Goal: Information Seeking & Learning: Learn about a topic

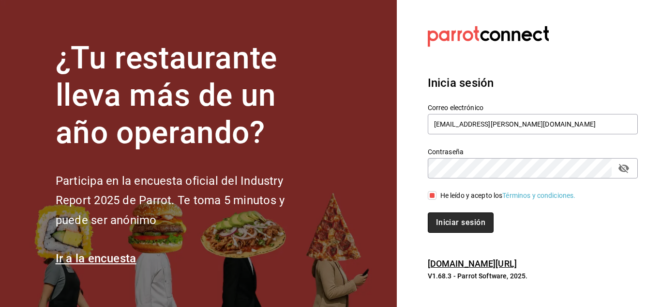
click at [474, 217] on button "Iniciar sesión" at bounding box center [461, 222] width 66 height 20
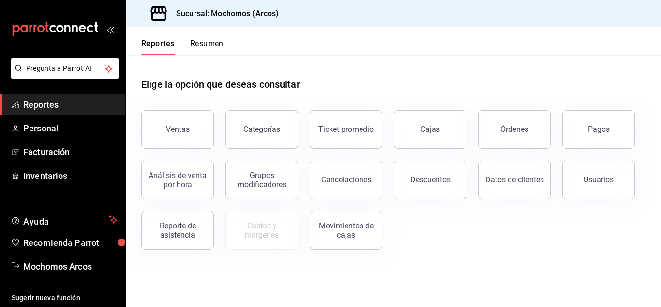
click at [593, 124] on button "Pagos" at bounding box center [599, 129] width 73 height 39
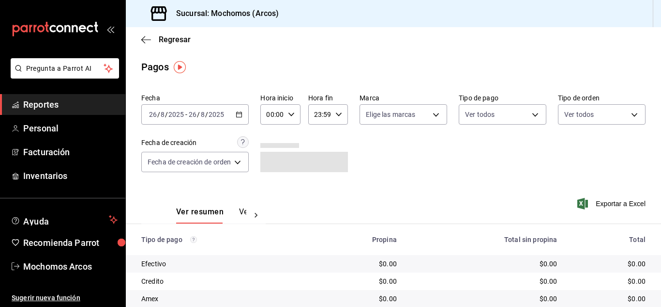
click at [288, 117] on icon "button" at bounding box center [291, 114] width 7 height 7
click at [270, 132] on span "10" at bounding box center [272, 129] width 4 height 8
type input "10:00"
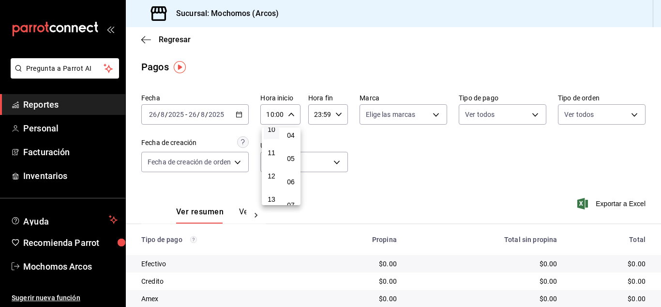
click at [427, 147] on div at bounding box center [330, 153] width 661 height 307
click at [33, 127] on span "Personal" at bounding box center [70, 128] width 94 height 13
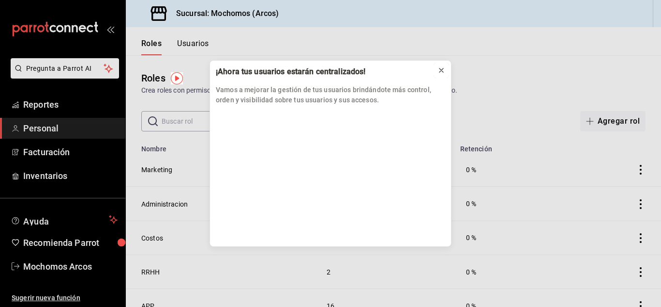
click at [445, 69] on icon at bounding box center [442, 70] width 8 height 8
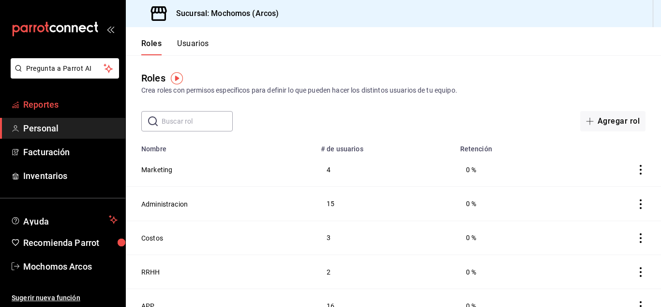
click at [50, 101] on span "Reportes" at bounding box center [70, 104] width 94 height 13
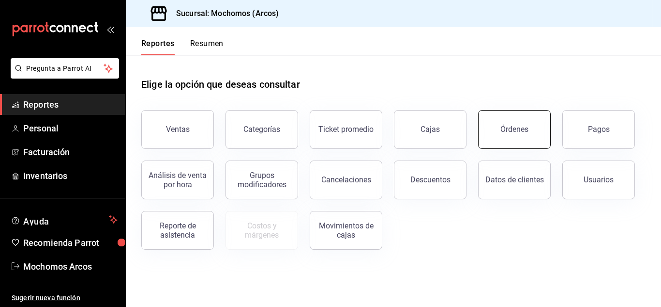
click at [516, 130] on div "Órdenes" at bounding box center [515, 128] width 28 height 9
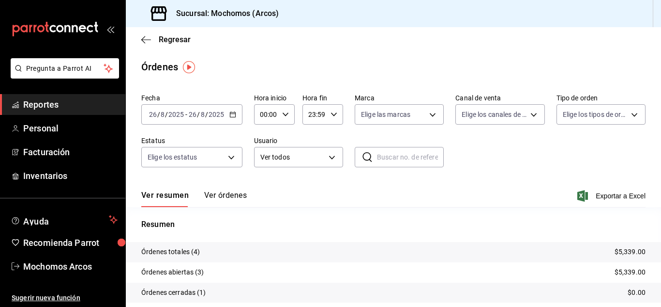
click at [230, 116] on \(Stroke\) "button" at bounding box center [233, 114] width 6 height 5
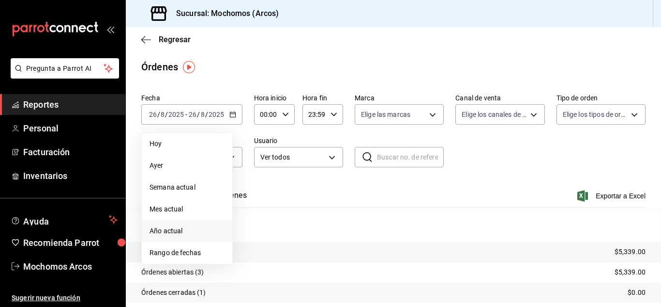
click at [175, 235] on span "Año actual" at bounding box center [187, 231] width 75 height 10
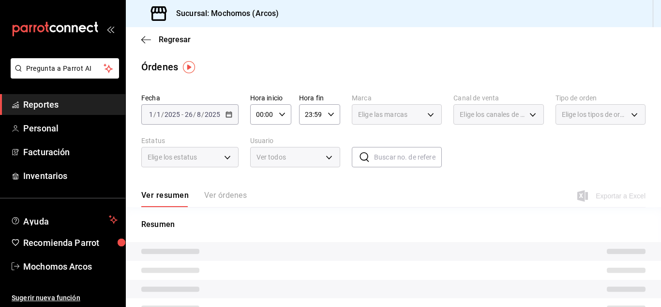
click at [283, 113] on \(Stroke\) "button" at bounding box center [282, 113] width 6 height 3
drag, startPoint x: 229, startPoint y: 103, endPoint x: 229, endPoint y: 111, distance: 7.7
click at [229, 109] on div at bounding box center [330, 153] width 661 height 307
click at [279, 113] on \(Stroke\) "button" at bounding box center [282, 113] width 6 height 3
click at [262, 136] on span "00" at bounding box center [260, 139] width 5 height 8
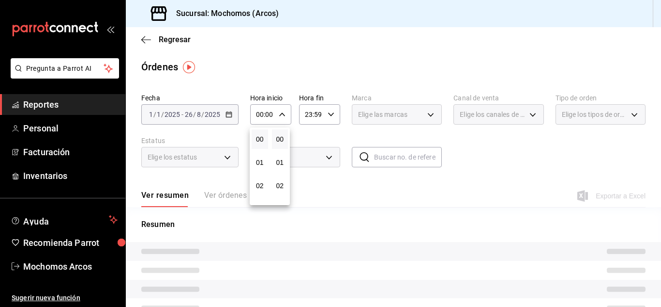
click at [337, 110] on div at bounding box center [330, 153] width 661 height 307
click at [330, 113] on icon "button" at bounding box center [331, 114] width 7 height 7
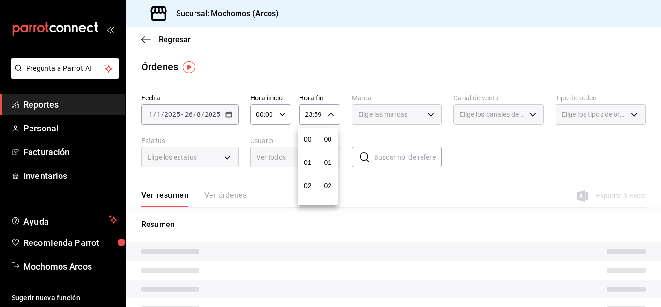
scroll to position [1317, 0]
click at [390, 200] on div at bounding box center [330, 153] width 661 height 307
click at [401, 187] on div "Ver resumen Ver órdenes Exportar a Excel" at bounding box center [393, 193] width 505 height 28
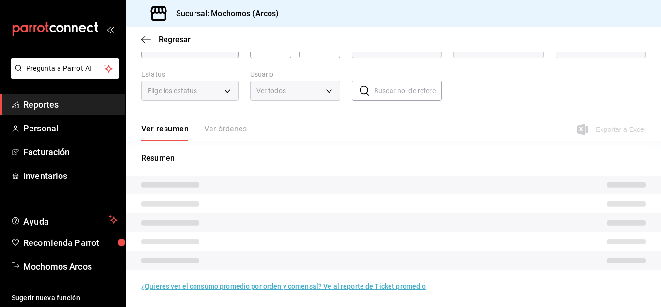
scroll to position [66, 0]
click at [242, 132] on div "Ver resumen Ver órdenes" at bounding box center [194, 132] width 106 height 16
click at [240, 126] on div "Ver resumen Ver órdenes" at bounding box center [194, 132] width 106 height 16
click at [156, 126] on div "Ver resumen Ver órdenes" at bounding box center [194, 132] width 106 height 16
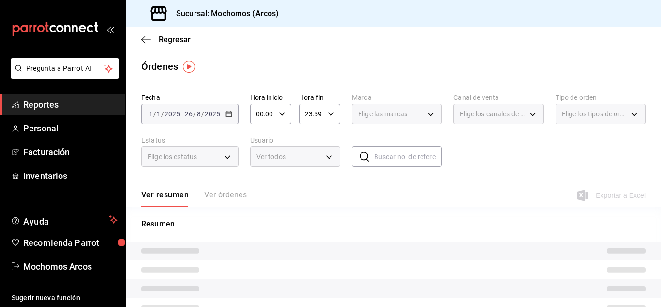
scroll to position [0, 0]
click at [54, 104] on span "Reportes" at bounding box center [70, 104] width 94 height 13
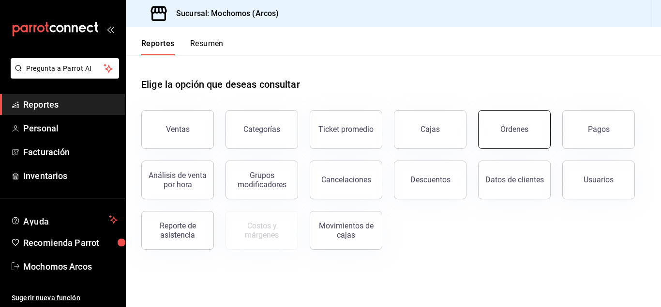
click at [514, 130] on div "Órdenes" at bounding box center [515, 128] width 28 height 9
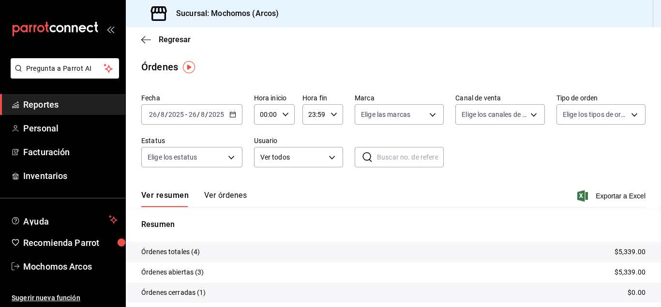
click at [228, 115] on div "[DATE] [DATE] - [DATE] [DATE]" at bounding box center [191, 114] width 101 height 20
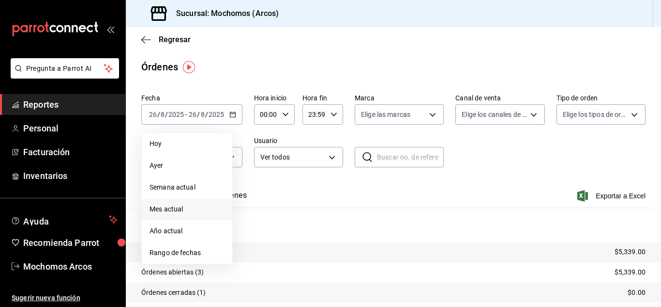
click at [175, 202] on li "Mes actual" at bounding box center [187, 209] width 91 height 22
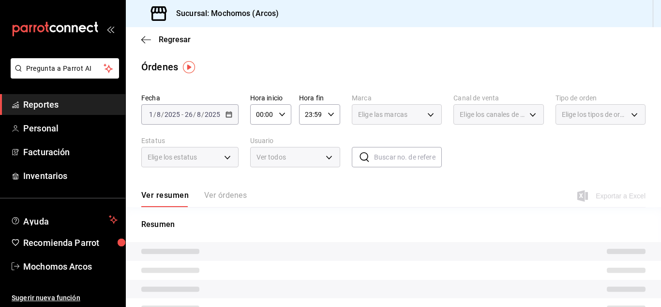
click at [235, 194] on div "Ver resumen Ver órdenes" at bounding box center [194, 198] width 106 height 16
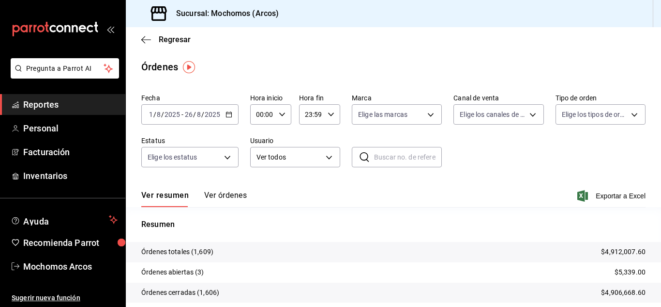
click at [230, 116] on icon "button" at bounding box center [229, 114] width 7 height 7
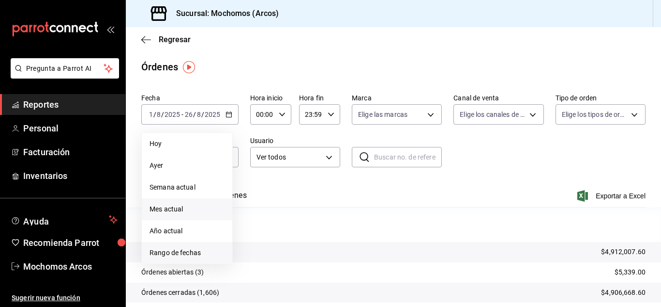
click at [193, 255] on span "Rango de fechas" at bounding box center [187, 252] width 75 height 10
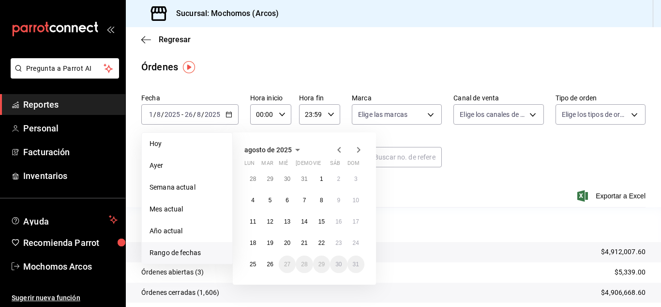
click at [336, 149] on icon "button" at bounding box center [340, 150] width 12 height 12
click at [286, 263] on abbr "30" at bounding box center [287, 264] width 6 height 7
click at [301, 263] on button "31" at bounding box center [304, 263] width 17 height 17
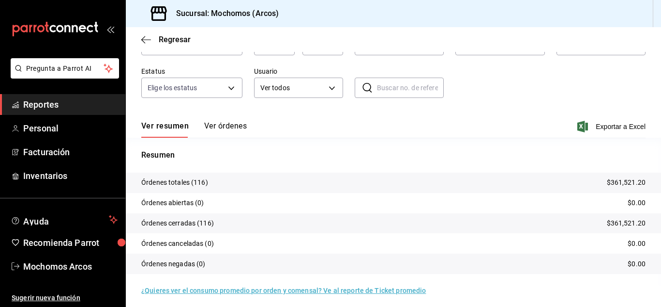
scroll to position [74, 0]
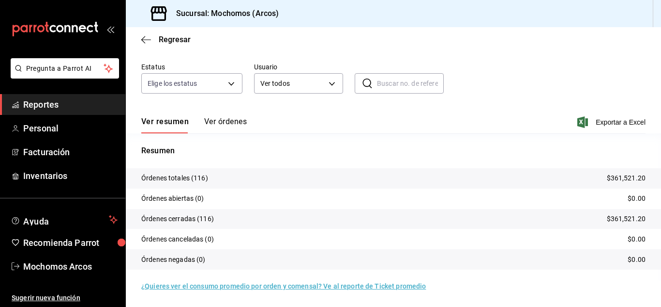
click at [230, 218] on tr "Órdenes cerradas (116) $361,521.20" at bounding box center [394, 219] width 536 height 20
click at [621, 218] on p "$361,521.20" at bounding box center [626, 219] width 39 height 10
click at [210, 218] on p "Órdenes cerradas (116)" at bounding box center [177, 219] width 73 height 10
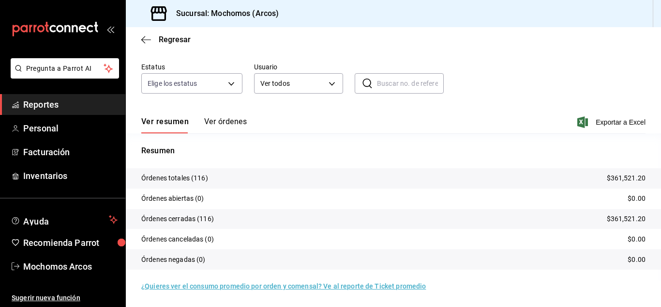
click at [248, 286] on link "¿Quieres ver el consumo promedio por orden y comensal? Ve al reporte de Ticket …" at bounding box center [283, 286] width 285 height 8
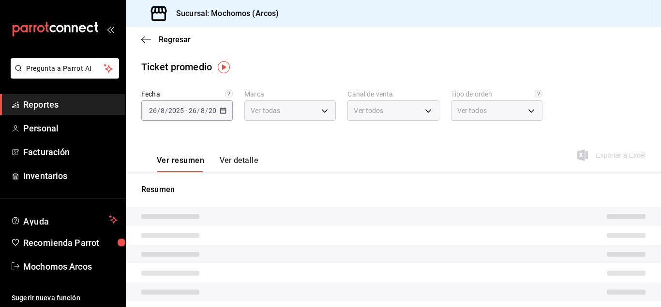
type input "dd36a3dd-8c35-4563-bc3a-0ae6137ce787"
type input "PARROT,UBER_EATS,RAPPI,DIDI_FOOD,ONLINE"
type input "c6b8ee8d-4955-4723-bae1-372b147e207b,27be71f3-ce18-4cfa-bd3b-e966efc6a73f,EXTER…"
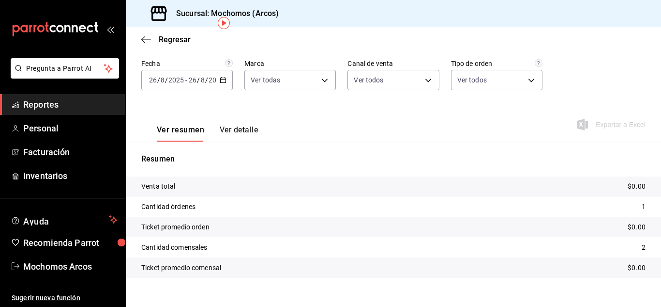
scroll to position [44, 0]
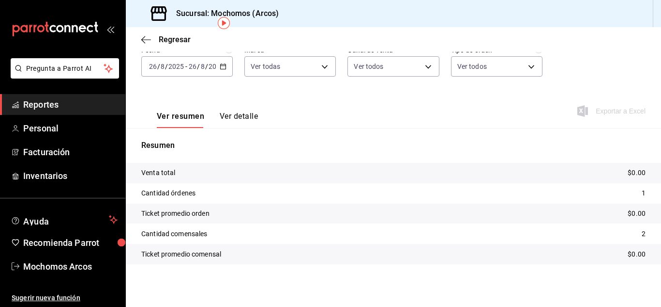
click at [628, 174] on p "$0.00" at bounding box center [637, 173] width 18 height 10
drag, startPoint x: 626, startPoint y: 203, endPoint x: 627, endPoint y: 256, distance: 53.3
click at [626, 222] on tr "Ticket promedio orden $0.00" at bounding box center [394, 213] width 536 height 20
click at [628, 257] on p "$0.00" at bounding box center [637, 254] width 18 height 10
click at [324, 65] on body "Pregunta a Parrot AI Reportes Personal Facturación Inventarios Ayuda Recomienda…" at bounding box center [330, 153] width 661 height 307
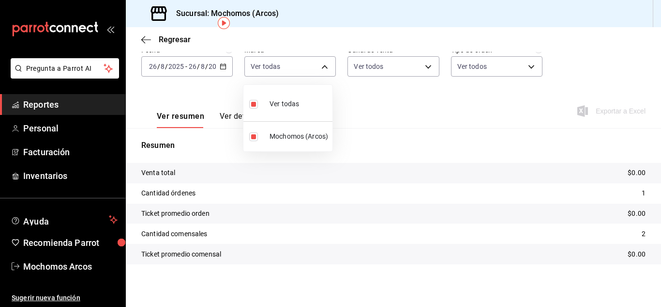
click at [422, 63] on div at bounding box center [330, 153] width 661 height 307
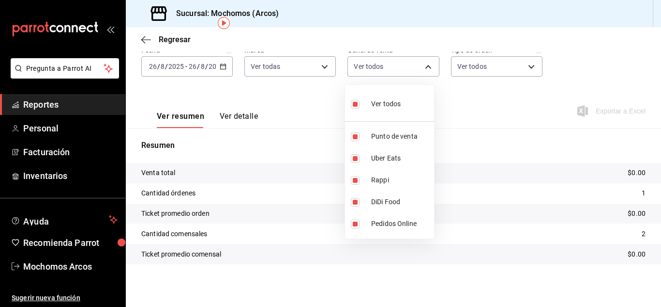
click at [422, 63] on body "Pregunta a Parrot AI Reportes Personal Facturación Inventarios Ayuda Recomienda…" at bounding box center [330, 153] width 661 height 307
click at [520, 65] on div at bounding box center [330, 153] width 661 height 307
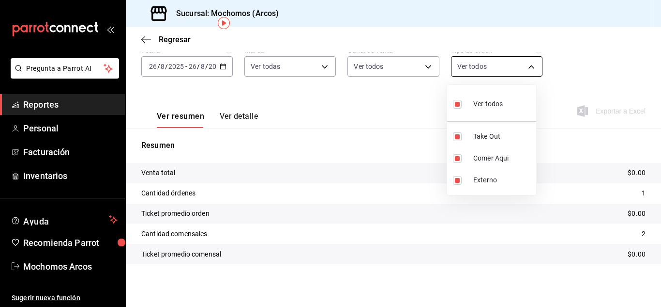
click at [525, 66] on body "Pregunta a Parrot AI Reportes Personal Facturación Inventarios Ayuda Recomienda…" at bounding box center [330, 153] width 661 height 307
click at [237, 118] on div at bounding box center [330, 153] width 661 height 307
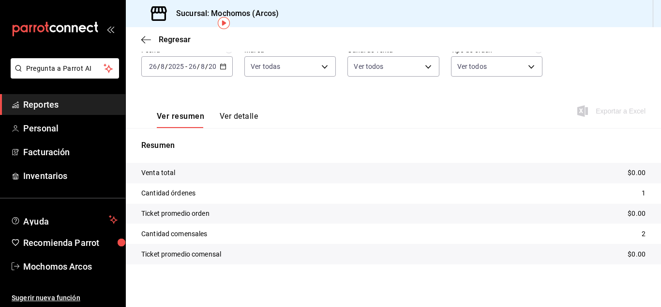
click at [240, 115] on button "Ver detalle" at bounding box center [239, 119] width 38 height 16
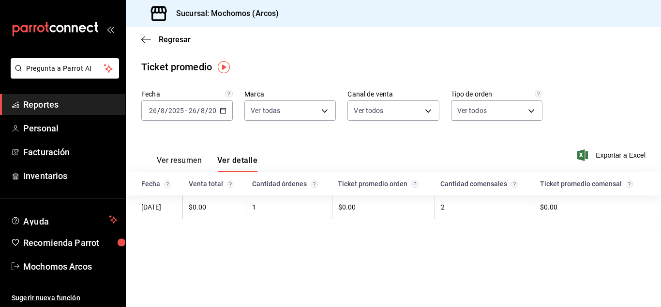
click at [190, 159] on button "Ver resumen" at bounding box center [179, 163] width 45 height 16
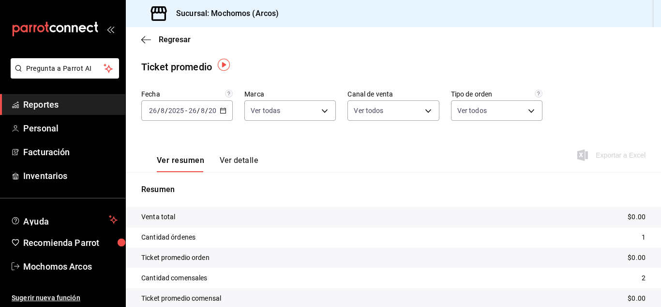
scroll to position [44, 0]
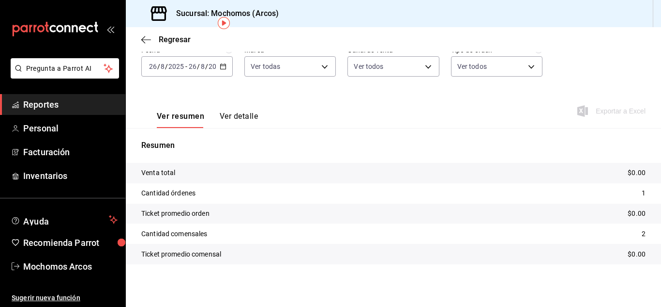
click at [161, 174] on p "Venta total" at bounding box center [158, 173] width 34 height 10
drag, startPoint x: 172, startPoint y: 200, endPoint x: 175, endPoint y: 229, distance: 28.8
click at [174, 218] on tbody "Venta total $0.00 Cantidad órdenes 1 Ticket promedio orden $0.00 Cantidad comen…" at bounding box center [394, 213] width 536 height 101
click at [179, 239] on tr "Cantidad comensales 2" at bounding box center [394, 233] width 536 height 20
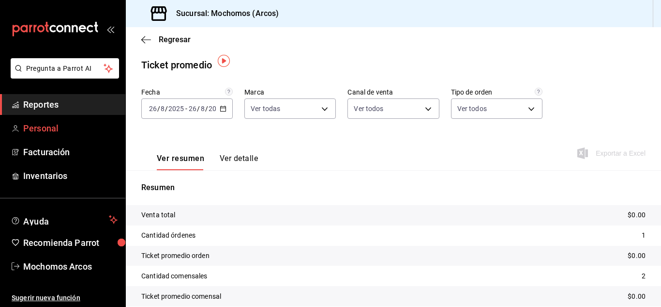
scroll to position [0, 0]
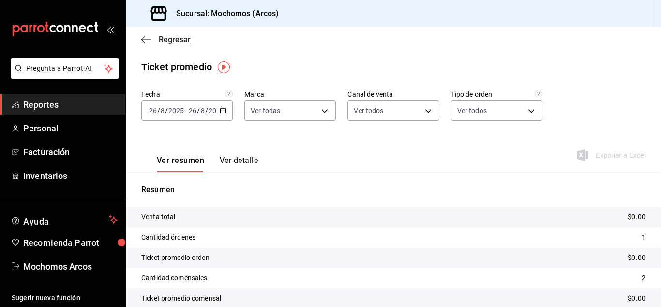
click at [147, 40] on icon "button" at bounding box center [146, 39] width 10 height 0
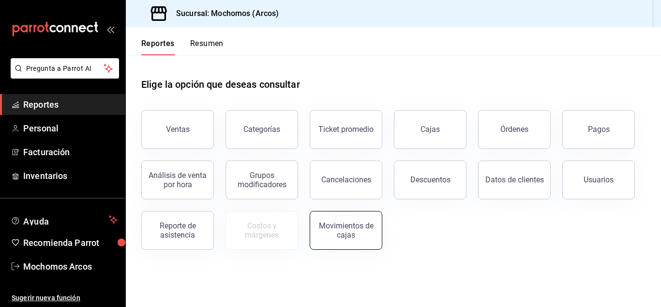
click at [362, 229] on div "Movimientos de cajas" at bounding box center [346, 230] width 60 height 18
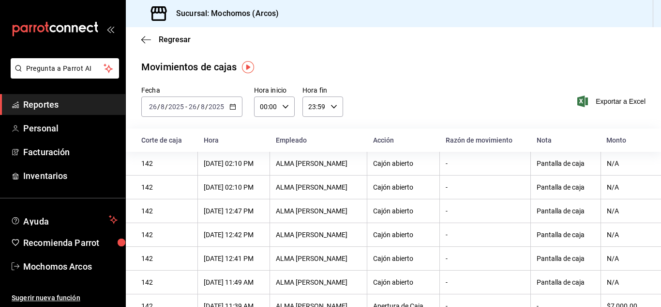
click at [51, 102] on span "Reportes" at bounding box center [70, 104] width 94 height 13
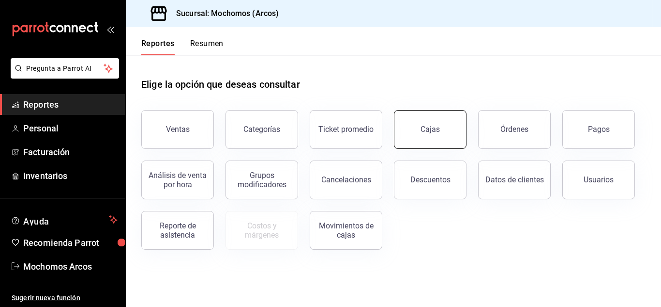
click at [453, 134] on button "Cajas" at bounding box center [430, 129] width 73 height 39
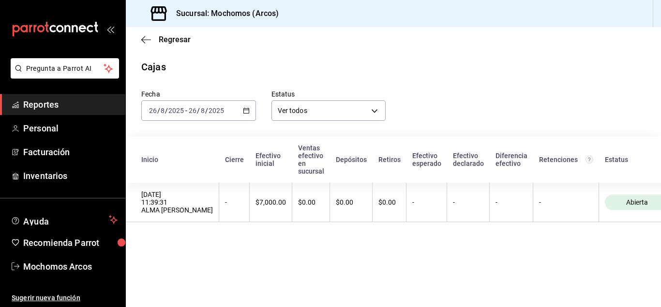
click at [53, 105] on span "Reportes" at bounding box center [70, 104] width 94 height 13
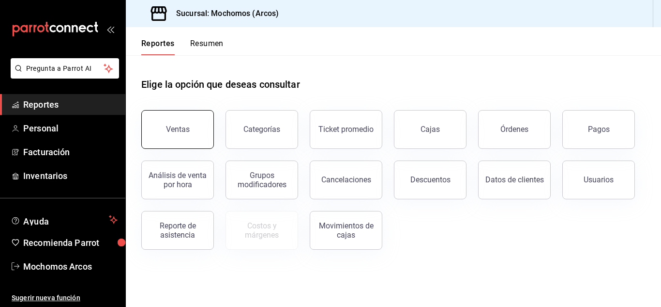
click at [184, 124] on button "Ventas" at bounding box center [177, 129] width 73 height 39
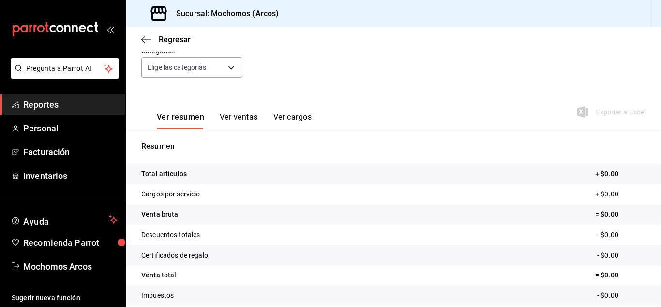
scroll to position [97, 0]
click at [242, 121] on button "Ver ventas" at bounding box center [239, 119] width 38 height 16
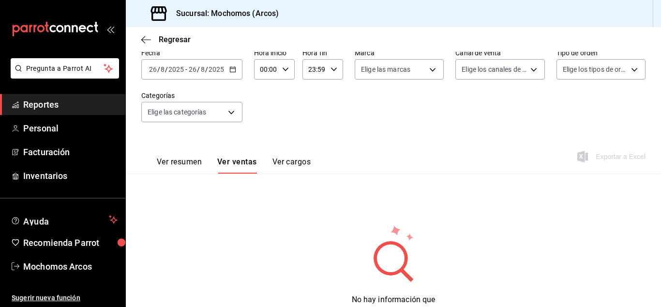
scroll to position [92, 0]
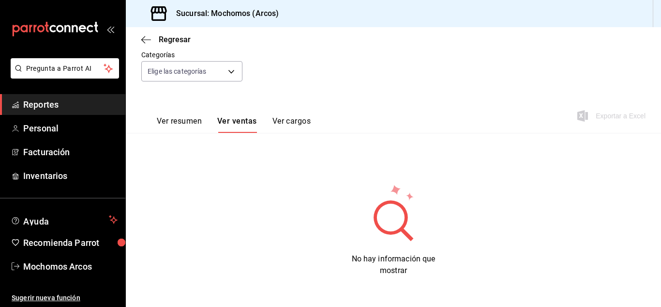
click at [296, 122] on button "Ver cargos" at bounding box center [292, 124] width 39 height 16
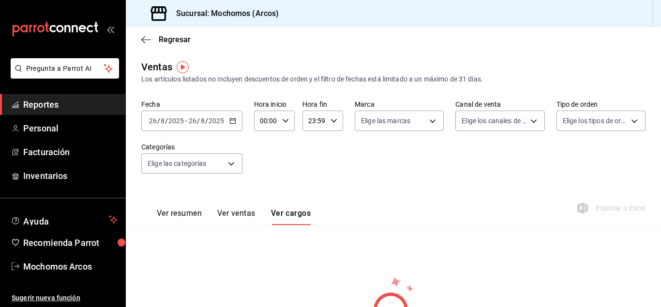
click at [48, 99] on span "Reportes" at bounding box center [70, 104] width 94 height 13
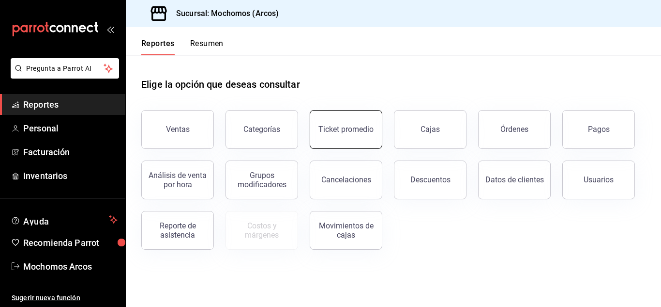
click at [342, 126] on div "Ticket promedio" at bounding box center [346, 128] width 55 height 9
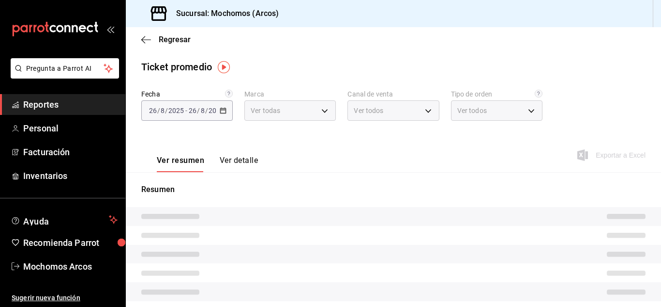
type input "dd36a3dd-8c35-4563-bc3a-0ae6137ce787"
type input "PARROT,UBER_EATS,RAPPI,DIDI_FOOD,ONLINE"
type input "c6b8ee8d-4955-4723-bae1-372b147e207b,27be71f3-ce18-4cfa-bd3b-e966efc6a73f,EXTER…"
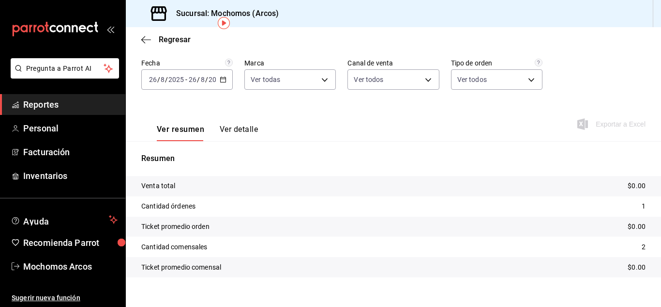
scroll to position [44, 0]
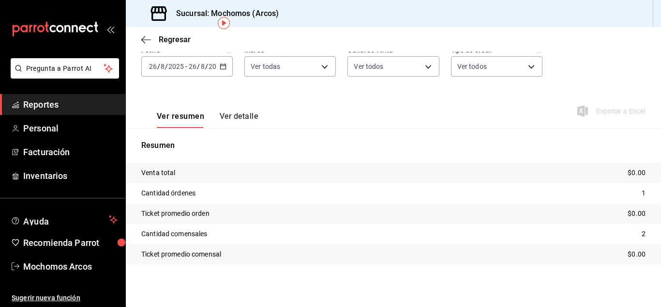
click at [167, 202] on tr "Cantidad órdenes 1" at bounding box center [394, 193] width 536 height 20
click at [173, 214] on p "Ticket promedio orden" at bounding box center [175, 213] width 68 height 10
click at [40, 105] on span "Reportes" at bounding box center [70, 104] width 94 height 13
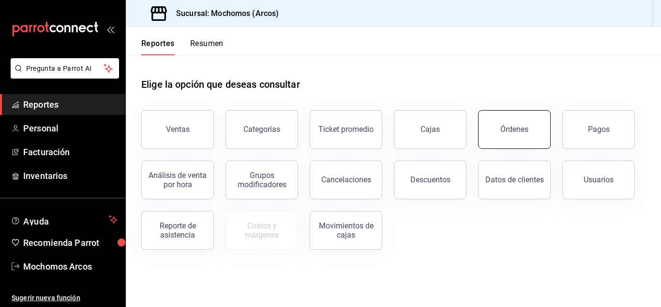
click at [509, 123] on button "Órdenes" at bounding box center [514, 129] width 73 height 39
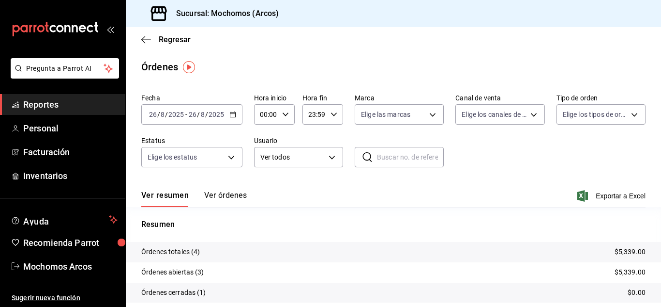
click at [188, 67] on img "button" at bounding box center [189, 67] width 12 height 12
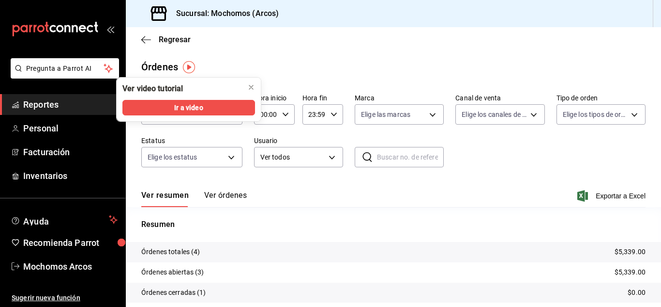
click at [276, 58] on main "Regresar Órdenes Fecha [DATE] [DATE] - [DATE] [DATE] Hora inicio 00:00 Hora ini…" at bounding box center [394, 203] width 536 height 353
click at [252, 86] on icon "close" at bounding box center [251, 87] width 8 height 8
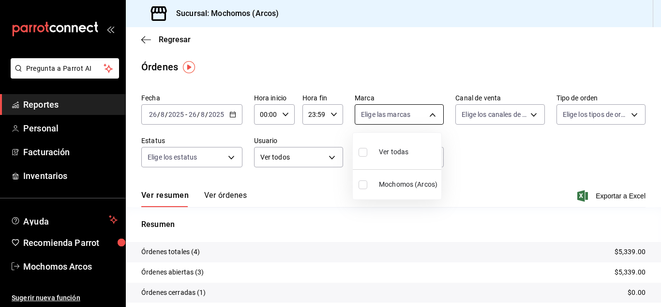
click at [427, 115] on body "Pregunta a Parrot AI Reportes Personal Facturación Inventarios Ayuda Recomienda…" at bounding box center [330, 153] width 661 height 307
click at [367, 186] on input "checkbox" at bounding box center [363, 184] width 9 height 9
checkbox input "true"
type input "dd36a3dd-8c35-4563-bc3a-0ae6137ce787"
checkbox input "true"
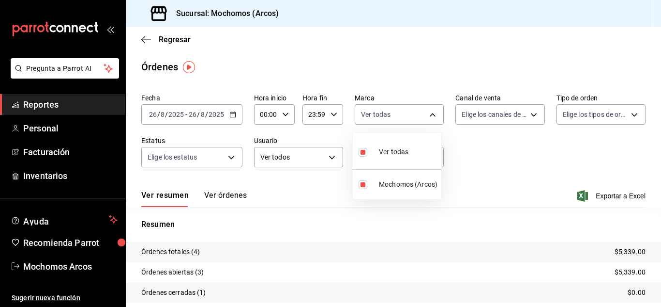
click at [360, 184] on input "checkbox" at bounding box center [363, 184] width 9 height 9
checkbox input "false"
click at [361, 184] on input "checkbox" at bounding box center [363, 184] width 9 height 9
checkbox input "true"
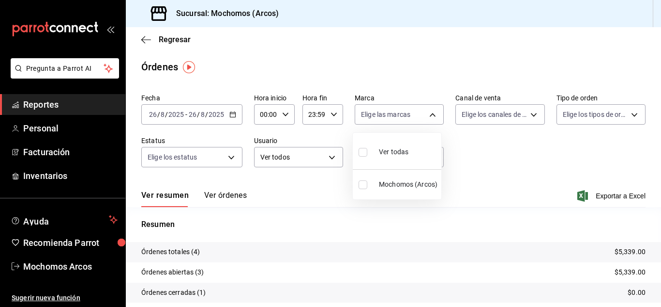
type input "dd36a3dd-8c35-4563-bc3a-0ae6137ce787"
checkbox input "true"
click at [530, 114] on div at bounding box center [330, 153] width 661 height 307
click at [530, 114] on body "Pregunta a Parrot AI Reportes Personal Facturación Inventarios Ayuda Recomienda…" at bounding box center [330, 153] width 661 height 307
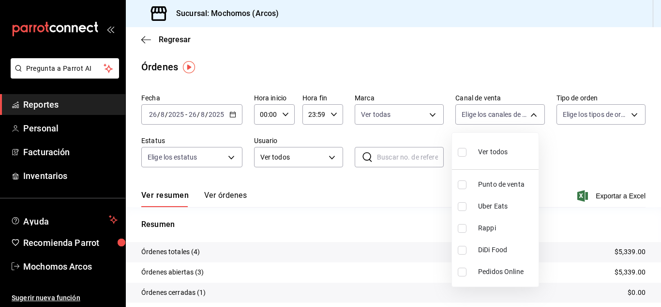
click at [465, 187] on input "checkbox" at bounding box center [462, 184] width 9 height 9
checkbox input "true"
type input "PARROT"
click at [631, 113] on div at bounding box center [330, 153] width 661 height 307
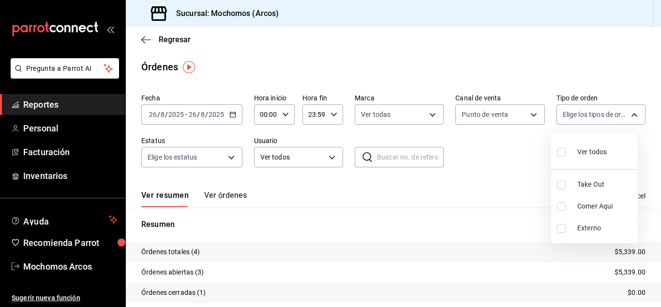
click at [631, 113] on body "Pregunta a Parrot AI Reportes Personal Facturación Inventarios Ayuda Recomienda…" at bounding box center [330, 153] width 661 height 307
click at [629, 115] on div at bounding box center [330, 153] width 661 height 307
click at [626, 116] on body "Pregunta a Parrot AI Reportes Personal Facturación Inventarios Ayuda Recomienda…" at bounding box center [330, 153] width 661 height 307
click at [563, 152] on input "checkbox" at bounding box center [561, 152] width 9 height 9
checkbox input "true"
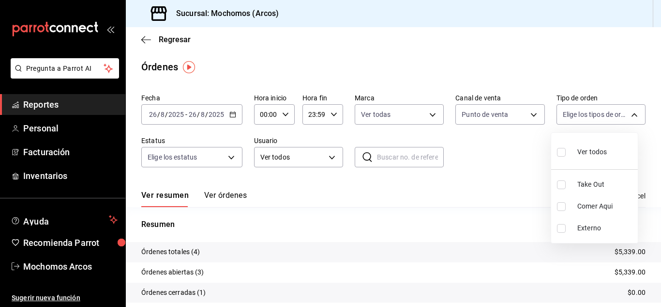
type input "c6b8ee8d-4955-4723-bae1-372b147e207b,27be71f3-ce18-4cfa-bd3b-e966efc6a73f,EXTER…"
checkbox input "true"
click at [236, 155] on div at bounding box center [330, 153] width 661 height 307
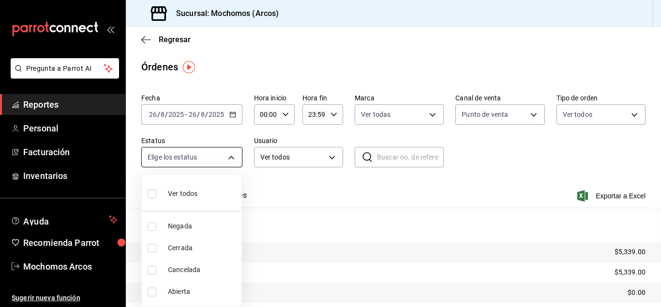
click at [232, 157] on body "Pregunta a Parrot AI Reportes Personal Facturación Inventarios Ayuda Recomienda…" at bounding box center [330, 153] width 661 height 307
click at [150, 247] on input "checkbox" at bounding box center [152, 248] width 9 height 9
checkbox input "true"
type input "FINISHED"
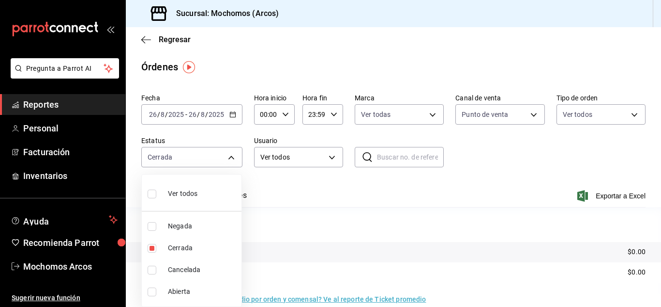
click at [334, 158] on div at bounding box center [330, 153] width 661 height 307
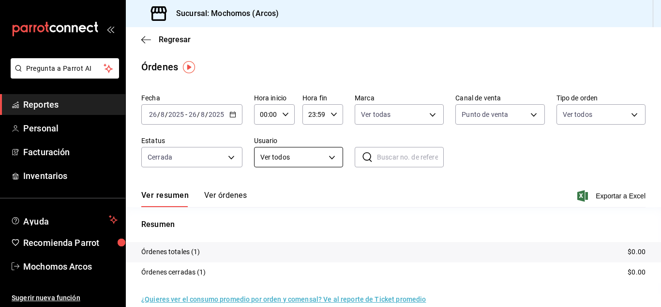
click at [332, 158] on body "Pregunta a Parrot AI Reportes Personal Facturación Inventarios Ayuda Recomienda…" at bounding box center [330, 153] width 661 height 307
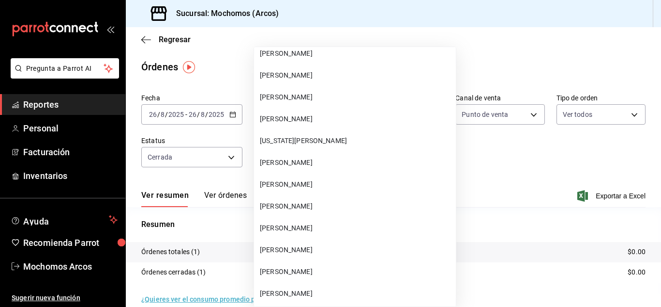
scroll to position [4503, 0]
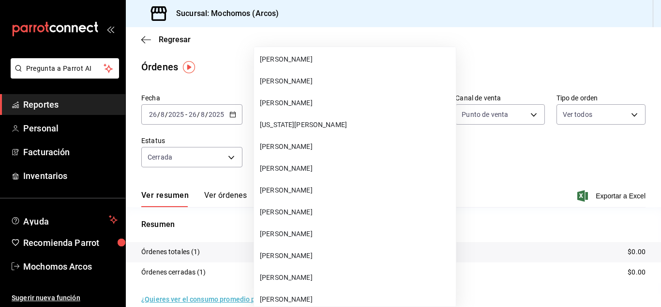
click at [326, 172] on span "[PERSON_NAME]" at bounding box center [356, 168] width 192 height 10
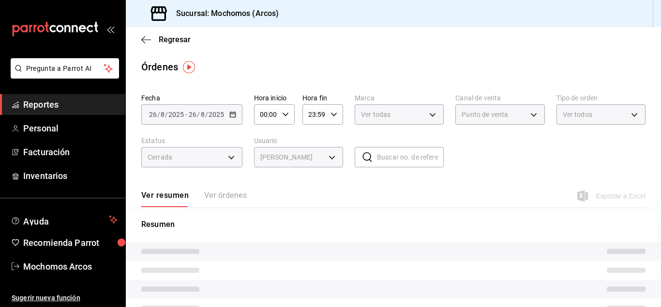
type input "801f5af3-33f4-4aa1-901e-d4c53800d45b"
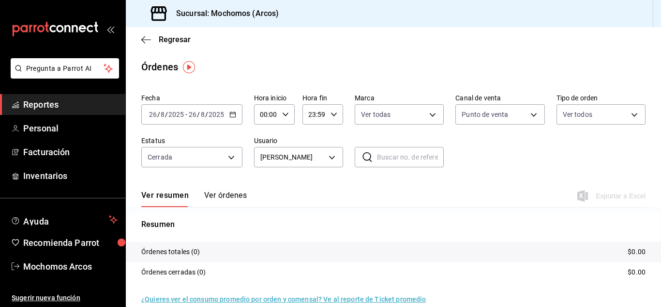
click at [377, 154] on input "text" at bounding box center [410, 156] width 67 height 19
click at [517, 156] on div "Fecha [DATE] [DATE] - [DATE] [DATE] Hora inicio 00:00 Hora inicio Hora fin 23:5…" at bounding box center [393, 134] width 505 height 89
click at [228, 192] on button "Ver órdenes" at bounding box center [225, 198] width 43 height 16
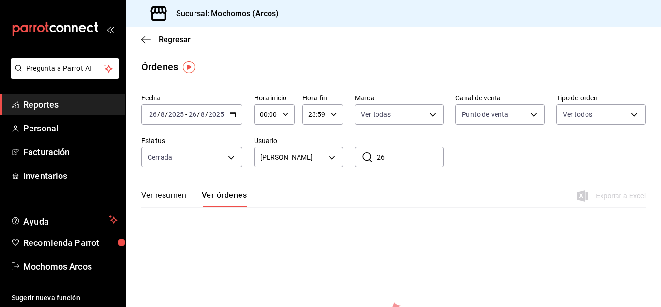
click at [396, 160] on input "26" at bounding box center [410, 156] width 67 height 19
type input "2"
click at [235, 117] on icon "button" at bounding box center [233, 114] width 7 height 7
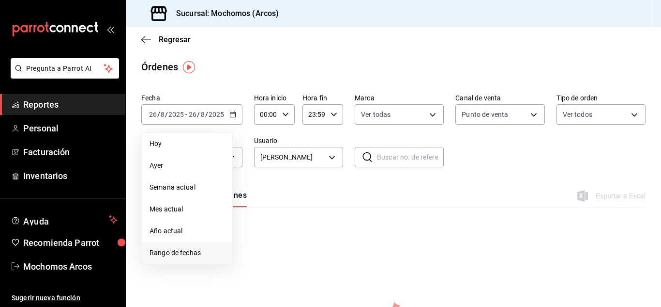
click at [152, 256] on span "Rango de fechas" at bounding box center [187, 252] width 75 height 10
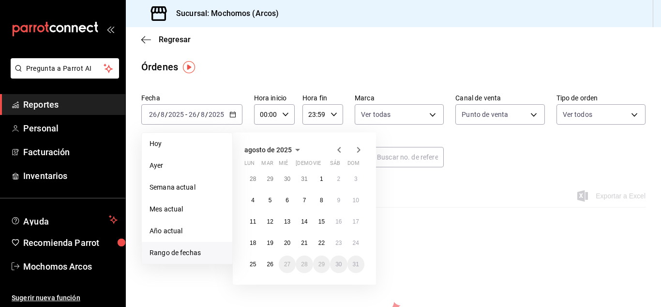
click at [339, 153] on icon "button" at bounding box center [340, 150] width 12 height 12
click at [284, 268] on button "30" at bounding box center [287, 263] width 17 height 17
click at [301, 265] on button "31" at bounding box center [304, 263] width 17 height 17
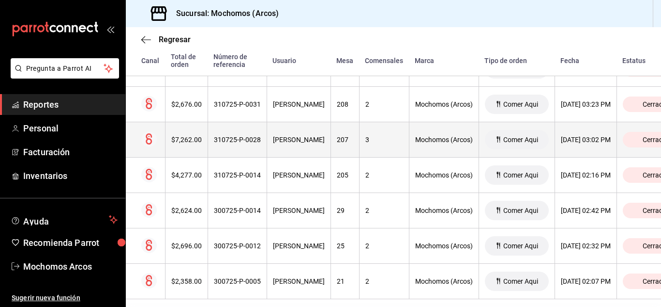
scroll to position [206, 0]
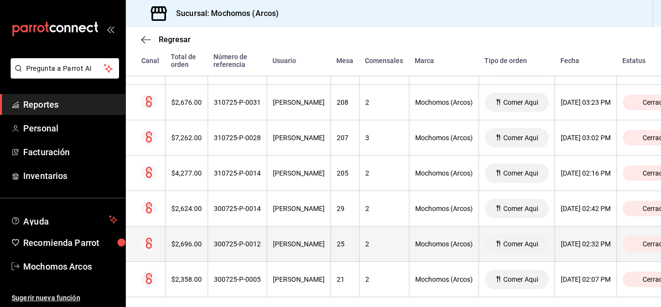
click at [196, 239] on th "$2,696.00" at bounding box center [186, 243] width 43 height 35
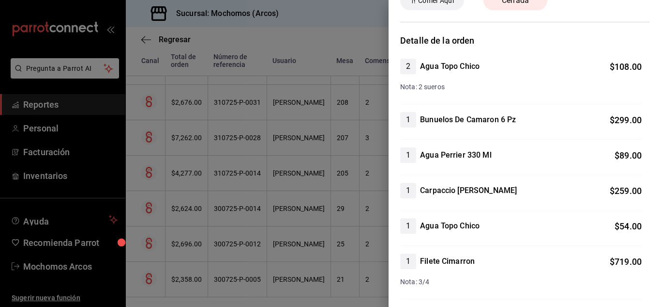
scroll to position [0, 0]
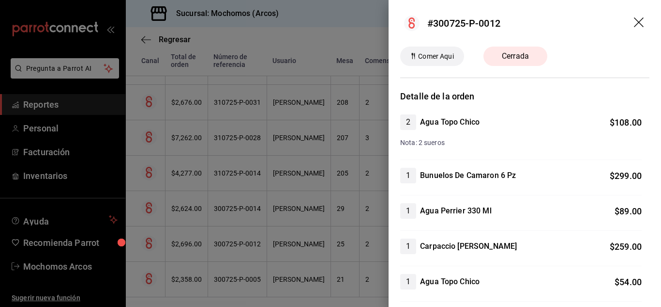
click at [501, 42] on header "#300725-P-0012" at bounding box center [525, 23] width 273 height 46
click at [352, 30] on div at bounding box center [330, 153] width 661 height 307
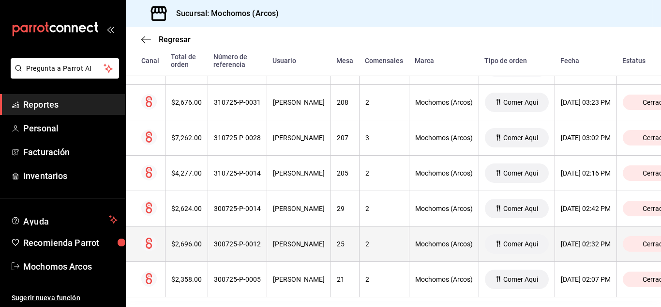
scroll to position [224, 0]
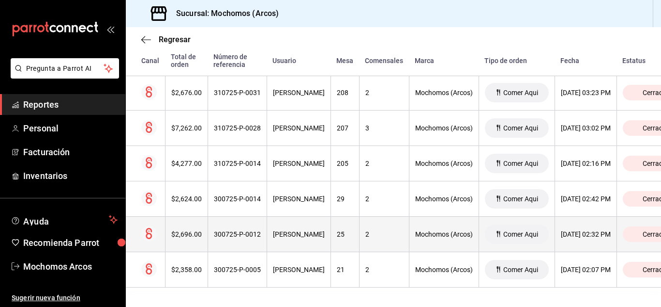
click at [149, 226] on circle at bounding box center [148, 233] width 15 height 15
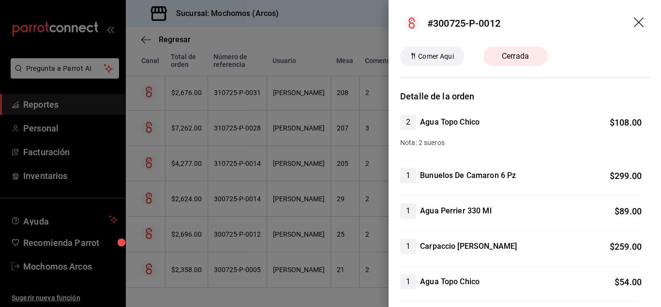
click at [526, 59] on span "Cerrada" at bounding box center [515, 56] width 39 height 12
click at [432, 62] on div "Comer Aqui" at bounding box center [432, 55] width 64 height 19
click at [276, 295] on div at bounding box center [330, 153] width 661 height 307
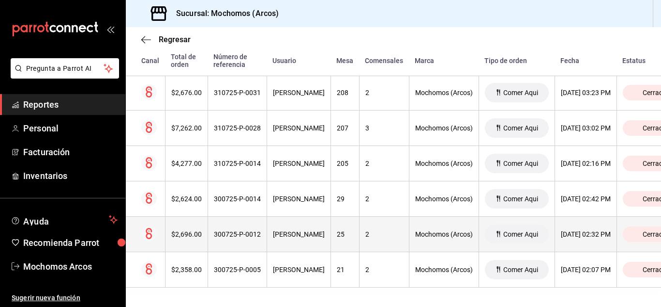
click at [154, 226] on circle at bounding box center [148, 233] width 15 height 15
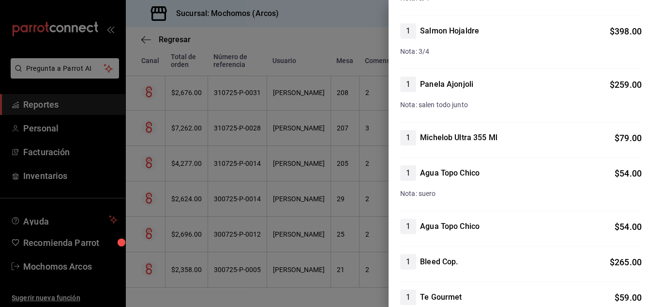
scroll to position [565, 0]
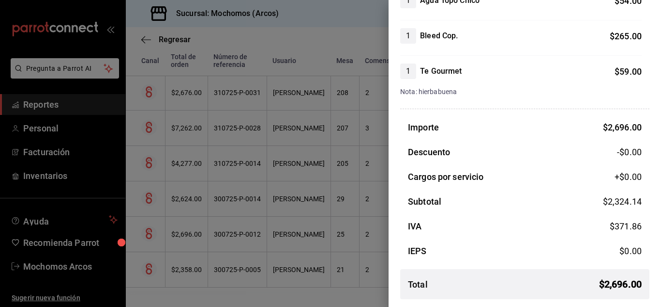
click at [345, 288] on div at bounding box center [330, 153] width 661 height 307
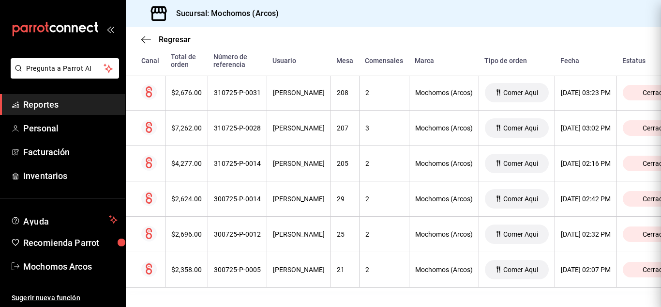
scroll to position [0, 0]
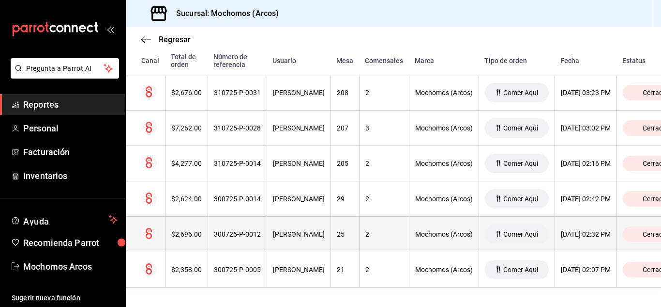
drag, startPoint x: 147, startPoint y: 223, endPoint x: 382, endPoint y: 220, distance: 234.9
click at [382, 220] on th "2" at bounding box center [384, 233] width 50 height 35
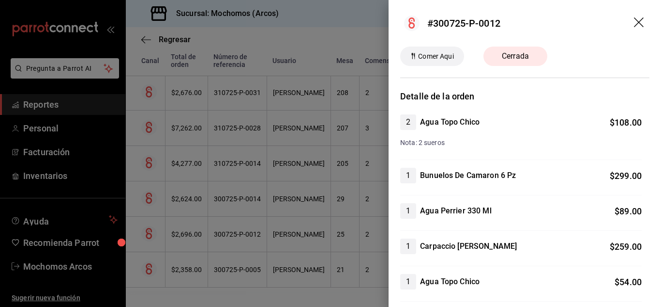
click at [278, 219] on div at bounding box center [330, 153] width 661 height 307
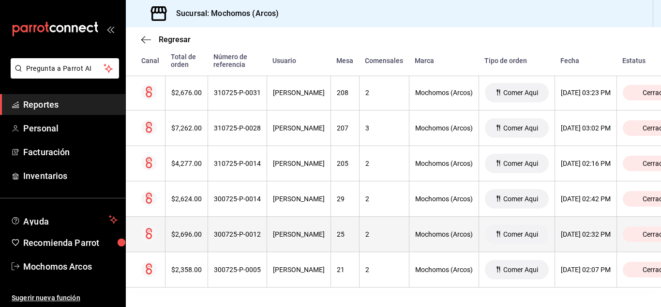
click at [542, 230] on span "Comer Aqui" at bounding box center [521, 234] width 43 height 8
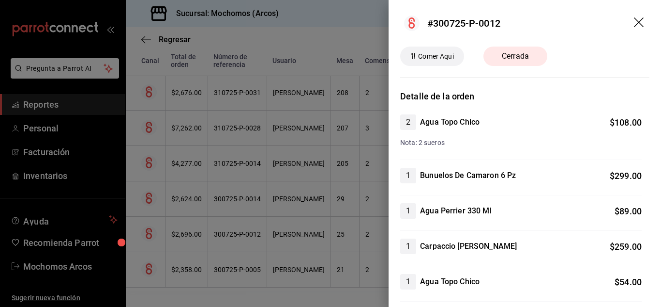
click at [259, 219] on div at bounding box center [330, 153] width 661 height 307
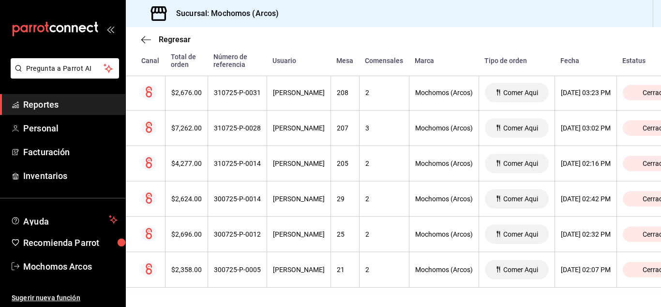
scroll to position [224, 77]
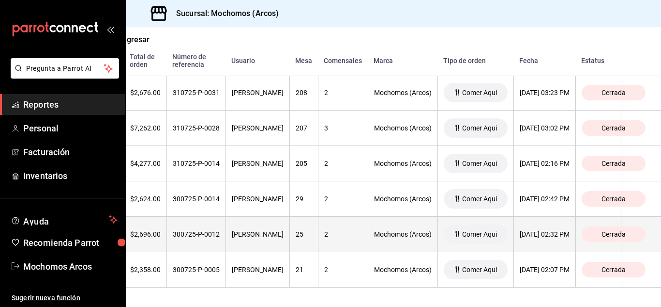
click at [626, 228] on div "Cerrada" at bounding box center [614, 233] width 64 height 15
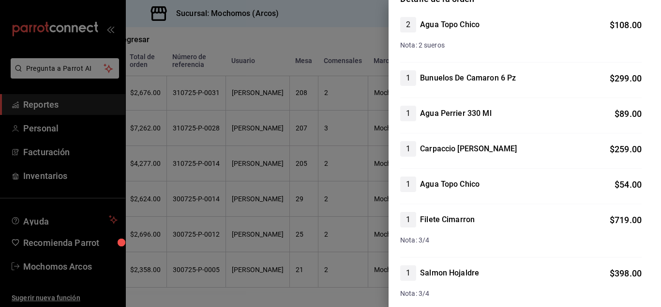
scroll to position [0, 0]
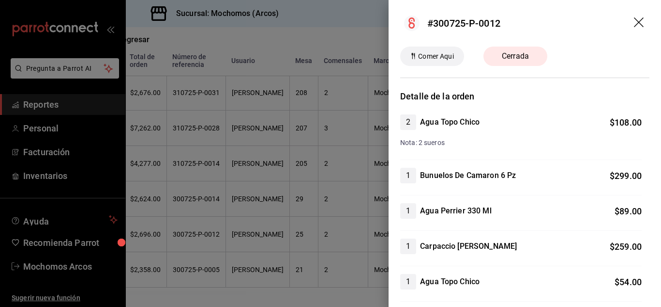
click at [325, 189] on div at bounding box center [330, 153] width 661 height 307
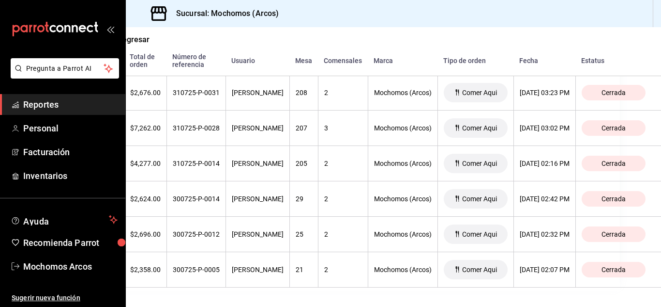
scroll to position [224, 0]
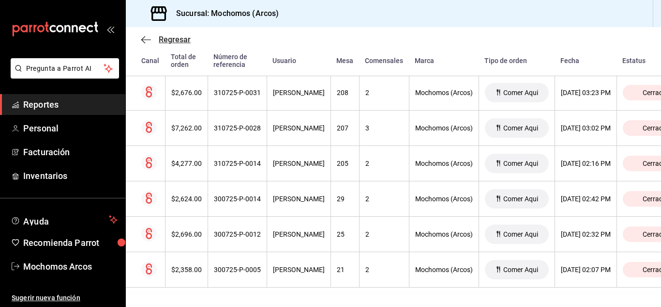
click at [147, 35] on icon "button" at bounding box center [146, 39] width 10 height 9
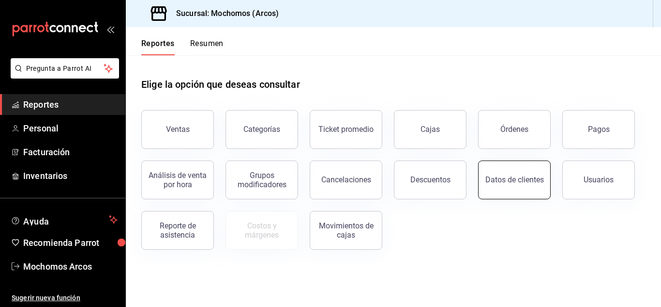
click at [546, 179] on button "Datos de clientes" at bounding box center [514, 179] width 73 height 39
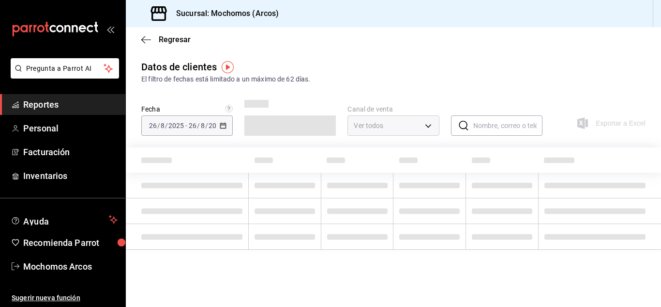
type input "PARROT,DIDI_FOOD,ONLINE"
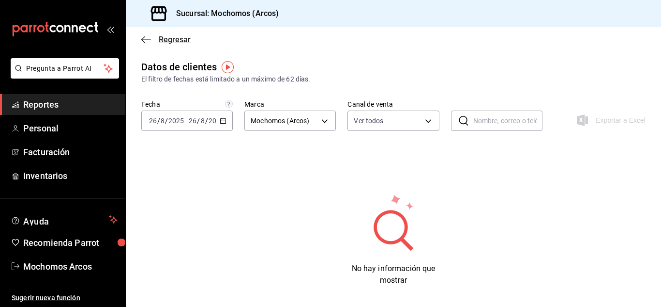
click at [146, 36] on icon "button" at bounding box center [146, 39] width 10 height 9
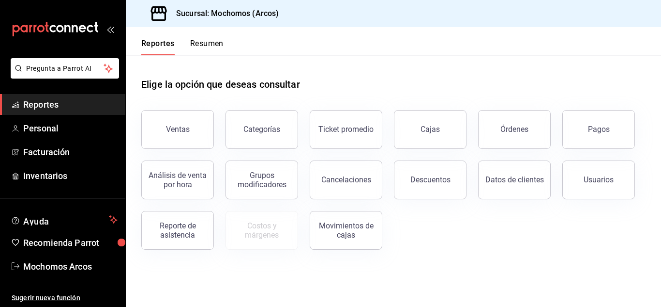
click at [184, 254] on div "Elige la opción que deseas consultar Ventas Categorías Ticket promedio Cajas Ór…" at bounding box center [394, 160] width 536 height 210
click at [182, 226] on div "Reporte de asistencia" at bounding box center [178, 230] width 60 height 18
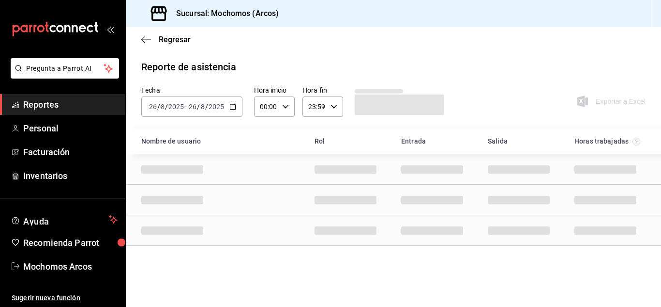
click at [263, 150] on div "Nombre de usuario Rol Entrada [PERSON_NAME] trabajadas" at bounding box center [394, 141] width 536 height 26
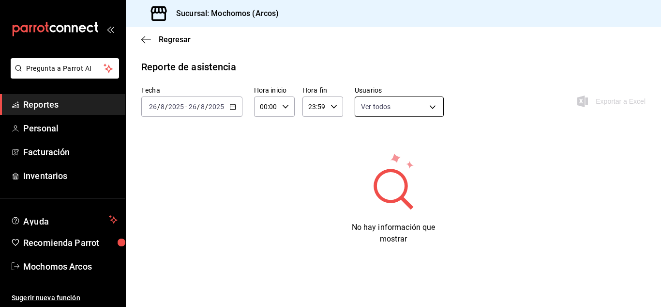
click at [431, 108] on body "Pregunta a Parrot AI Reportes Personal Facturación Inventarios Ayuda Recomienda…" at bounding box center [330, 153] width 661 height 307
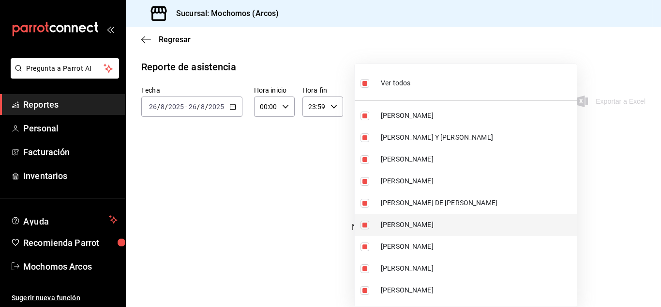
scroll to position [48, 0]
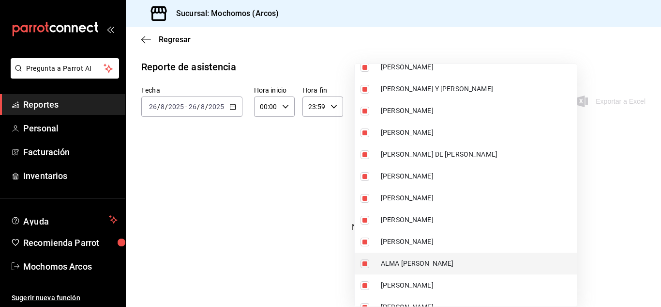
click at [425, 267] on span "ALMA [PERSON_NAME]" at bounding box center [477, 263] width 192 height 10
type input "5073b5a0-1c45-482e-92a3-3e872960b69e,b6151f31-97a7-40e5-b2dc-bf60c2243437,954f8…"
checkbox input "false"
click at [366, 265] on input "checkbox" at bounding box center [365, 263] width 9 height 9
checkbox input "true"
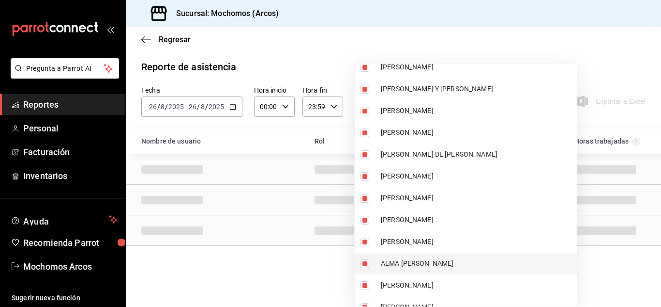
type input "5073b5a0-1c45-482e-92a3-3e872960b69e,b6151f31-97a7-40e5-b2dc-bf60c2243437,954f8…"
checkbox input "true"
click at [232, 108] on div at bounding box center [330, 153] width 661 height 307
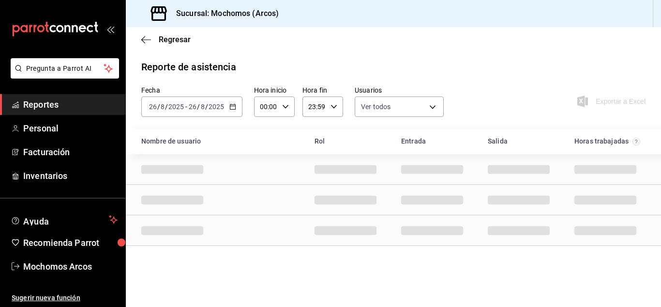
click at [287, 108] on icon "button" at bounding box center [285, 106] width 7 height 7
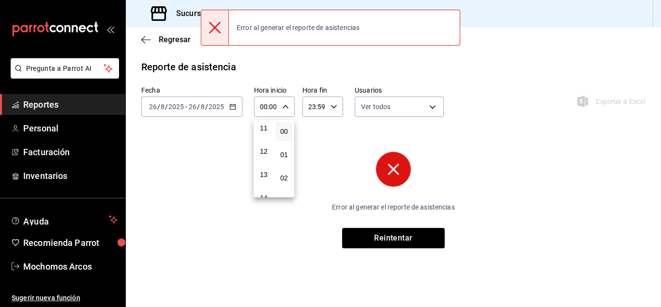
scroll to position [242, 0]
click at [266, 122] on span "10" at bounding box center [263, 122] width 5 height 8
type input "10:00"
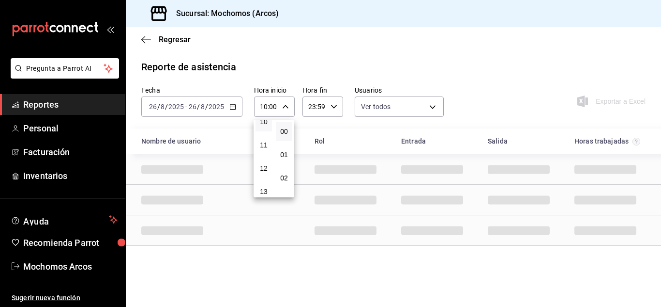
click at [290, 276] on div at bounding box center [330, 153] width 661 height 307
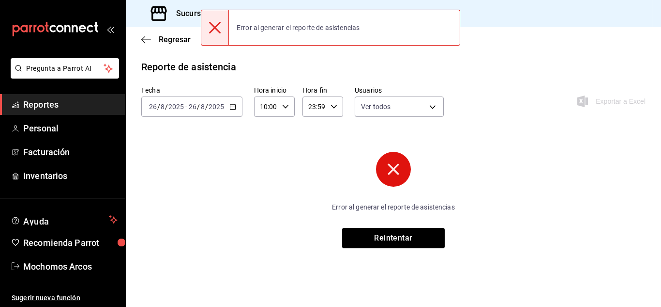
click at [389, 161] on circle at bounding box center [393, 169] width 35 height 35
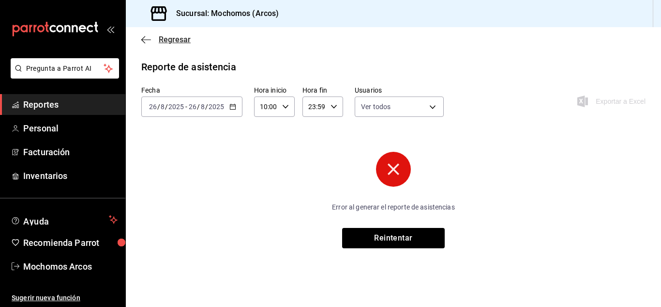
click at [150, 41] on icon "button" at bounding box center [146, 39] width 10 height 9
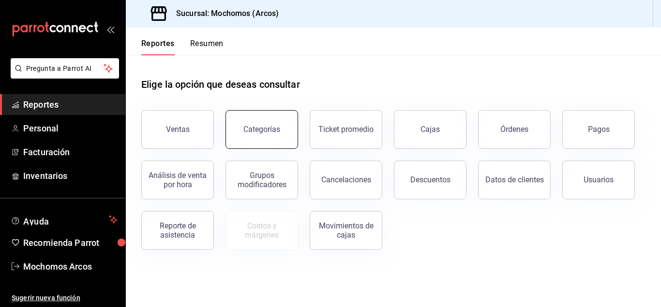
click at [269, 121] on button "Categorías" at bounding box center [262, 129] width 73 height 39
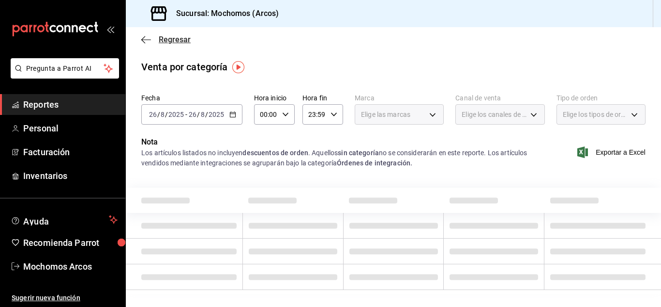
click at [146, 43] on icon "button" at bounding box center [146, 39] width 10 height 9
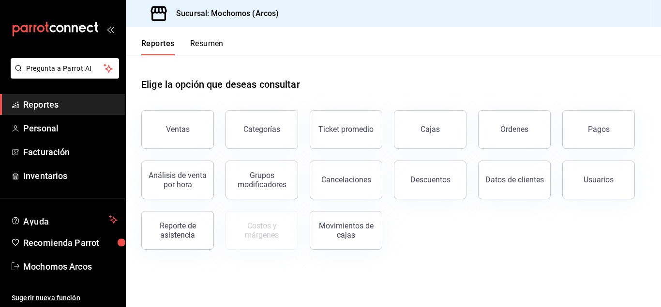
click at [197, 44] on button "Resumen" at bounding box center [206, 47] width 33 height 16
click at [615, 134] on button "Pagos" at bounding box center [599, 129] width 73 height 39
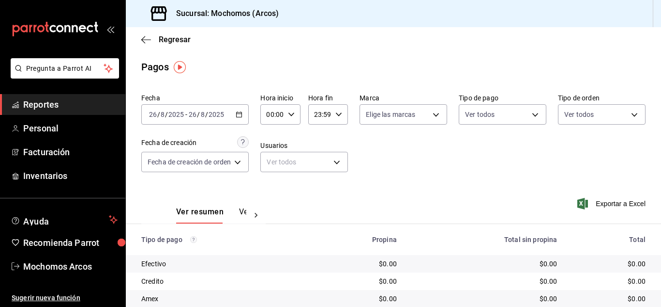
click at [495, 183] on div "Fecha [DATE] [DATE] - [DATE] [DATE] Hora inicio 00:00 Hora inicio Hora fin 23:5…" at bounding box center [393, 137] width 505 height 94
